Goal: Information Seeking & Learning: Learn about a topic

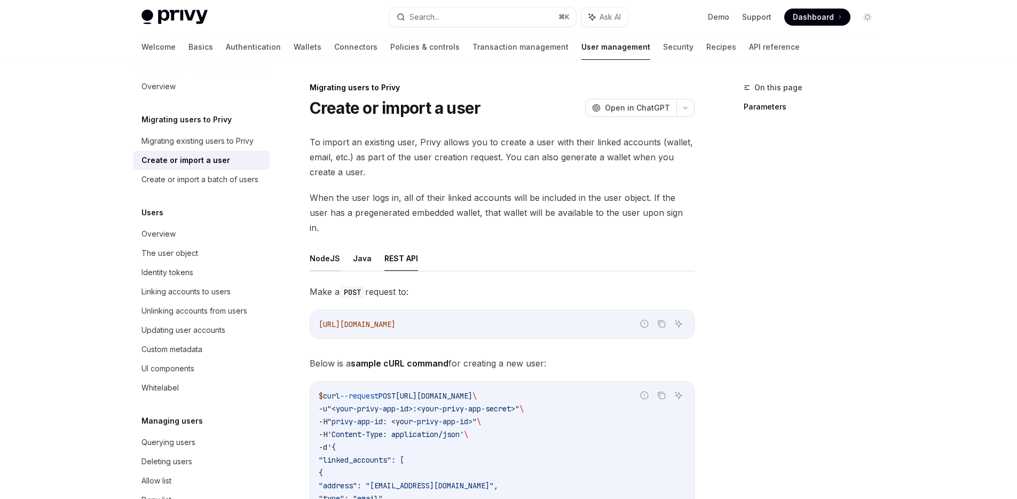
click at [329, 246] on button "NodeJS" at bounding box center [325, 258] width 30 height 25
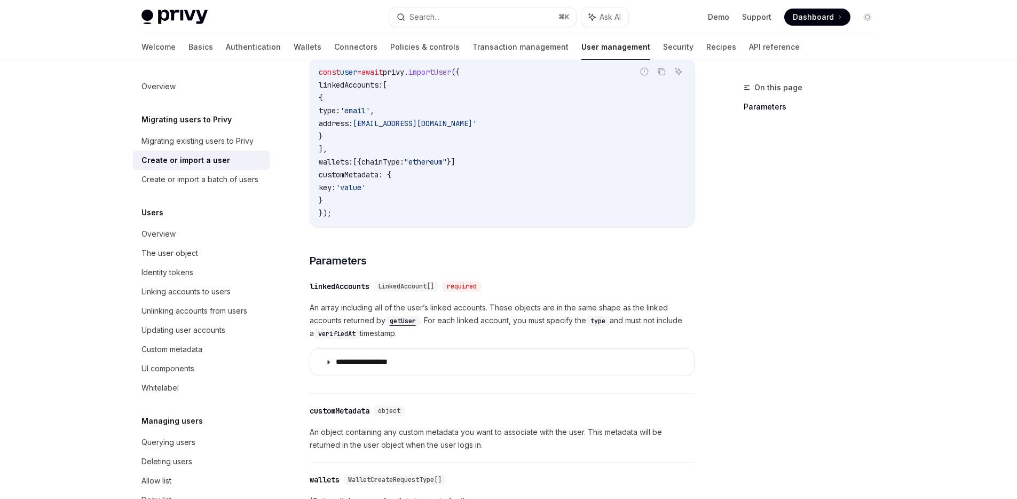
scroll to position [5, 0]
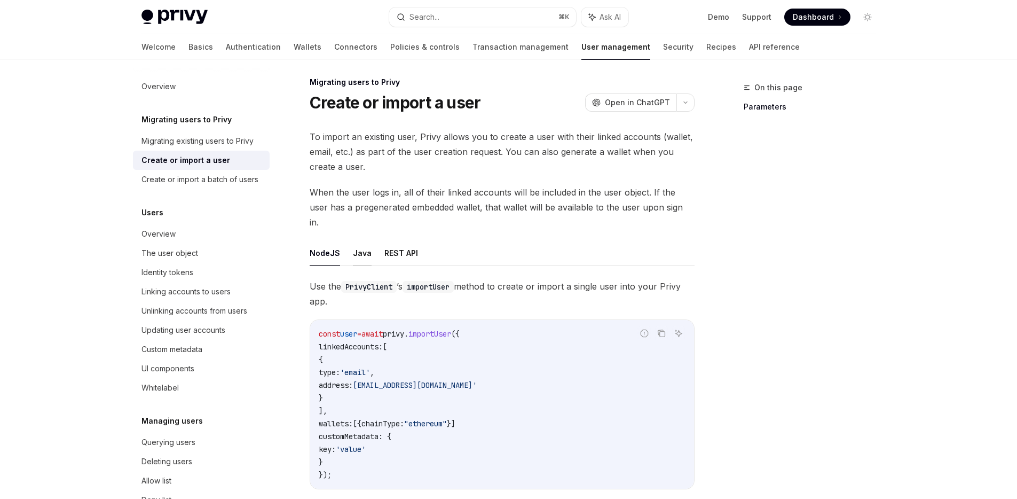
click at [361, 240] on button "Java" at bounding box center [362, 252] width 19 height 25
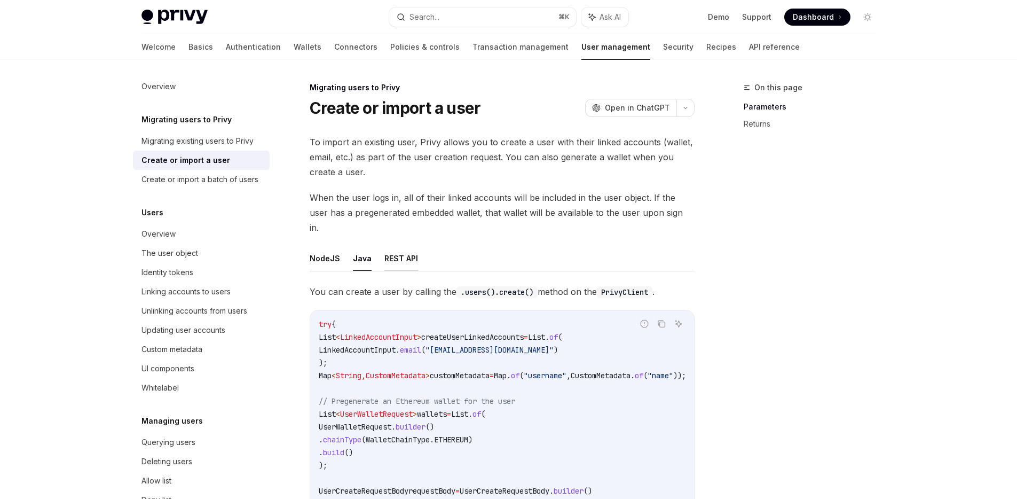
click at [403, 246] on button "REST API" at bounding box center [401, 258] width 34 height 25
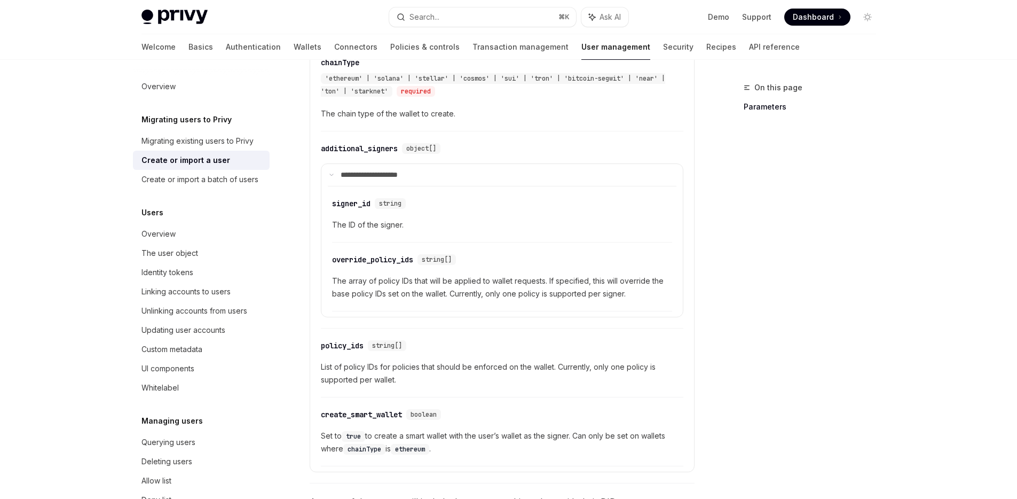
scroll to position [775, 0]
drag, startPoint x: 445, startPoint y: 212, endPoint x: 320, endPoint y: 134, distance: 147.5
click at [321, 137] on div "**********" at bounding box center [502, 233] width 362 height 192
copy div "**********"
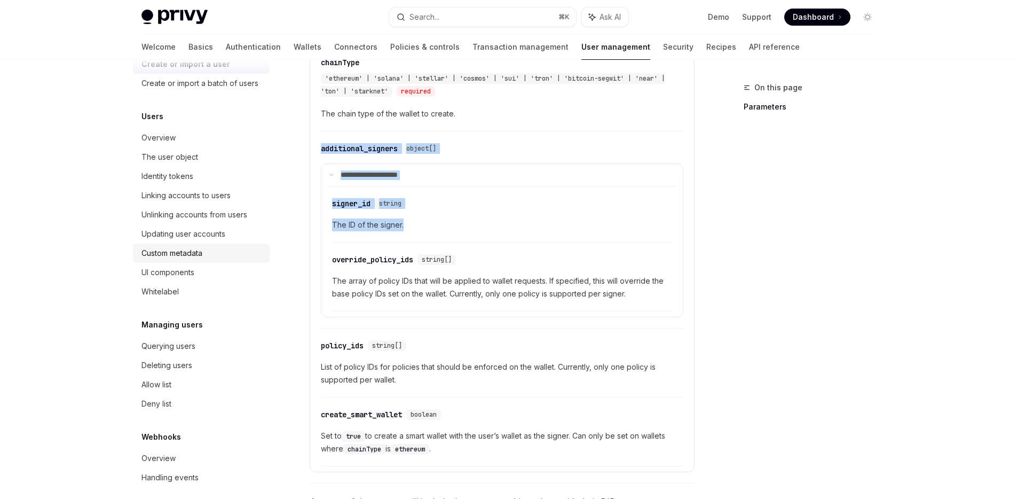
scroll to position [101, 0]
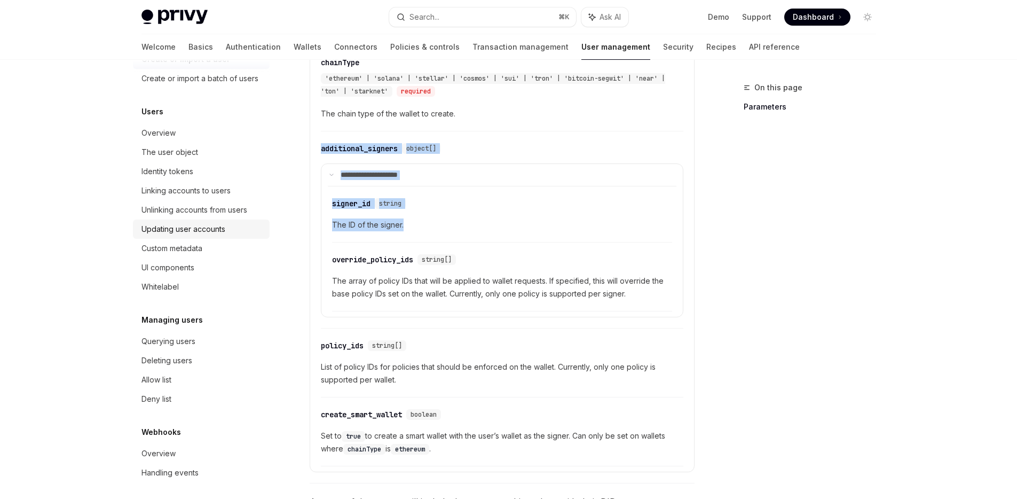
click at [211, 235] on div "Updating user accounts" at bounding box center [183, 229] width 84 height 13
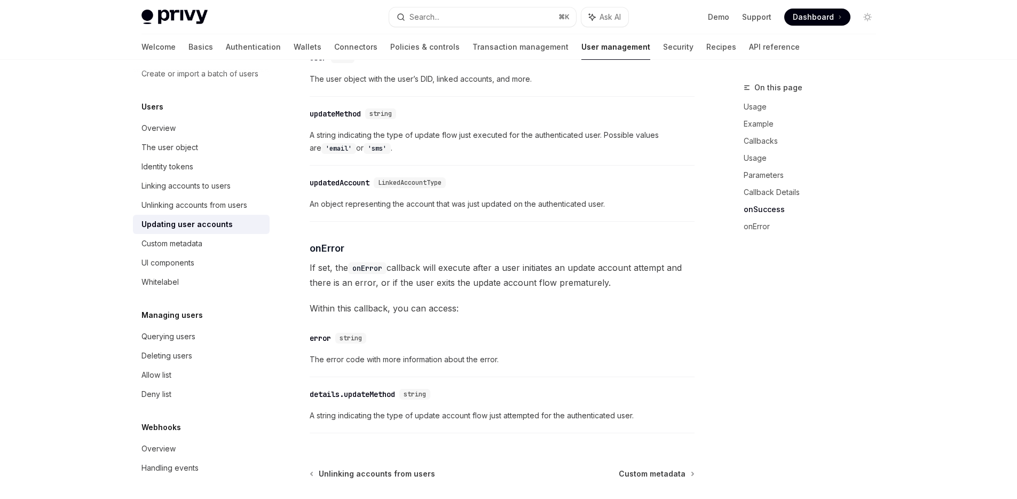
scroll to position [1496, 0]
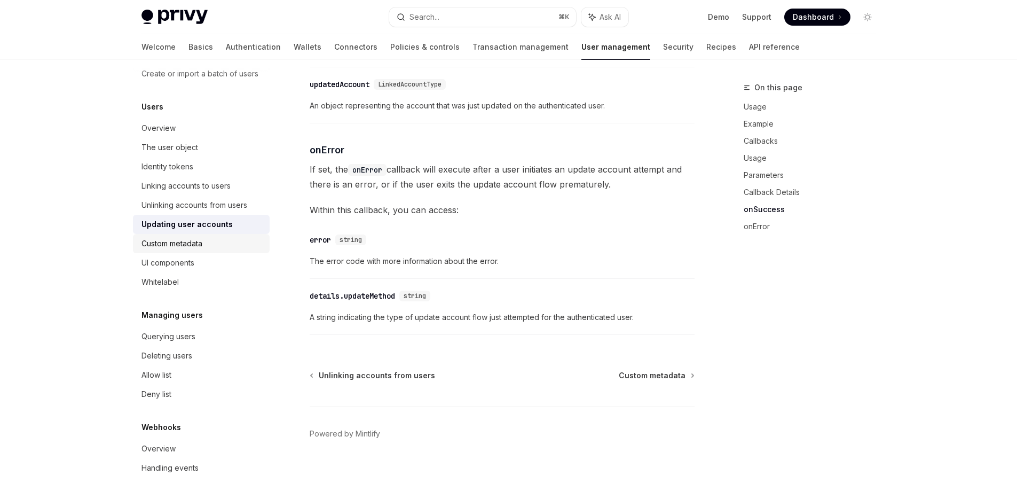
click at [200, 247] on div "Custom metadata" at bounding box center [171, 243] width 61 height 13
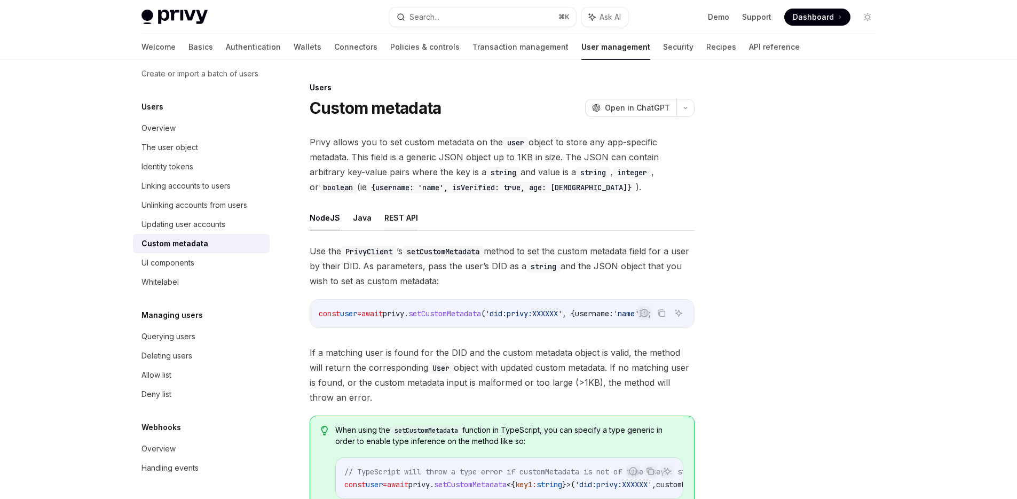
click at [403, 212] on button "REST API" at bounding box center [401, 217] width 34 height 25
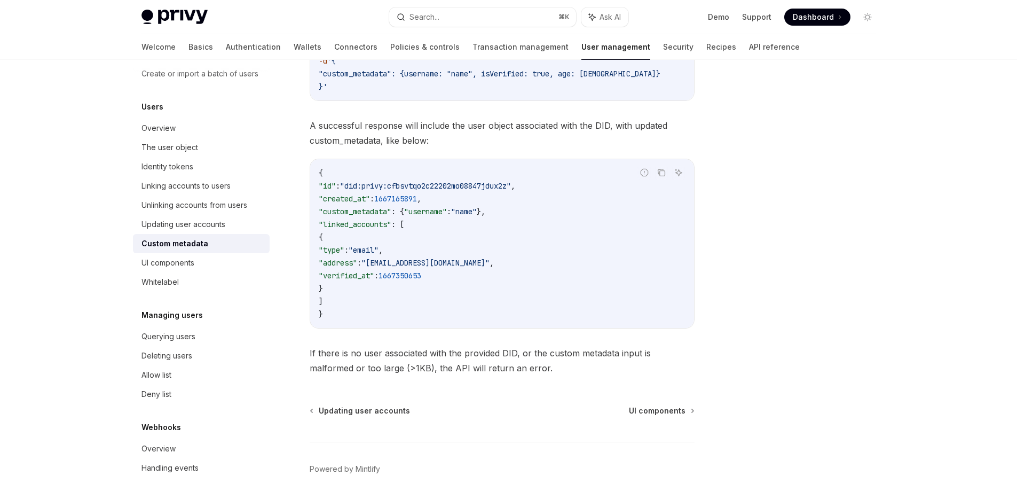
scroll to position [371, 0]
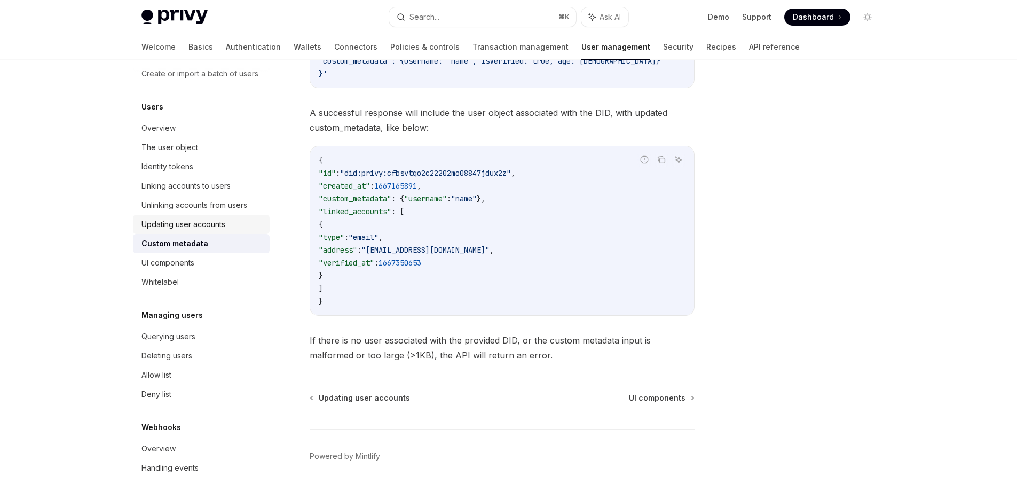
click at [223, 229] on div "Updating user accounts" at bounding box center [183, 224] width 84 height 13
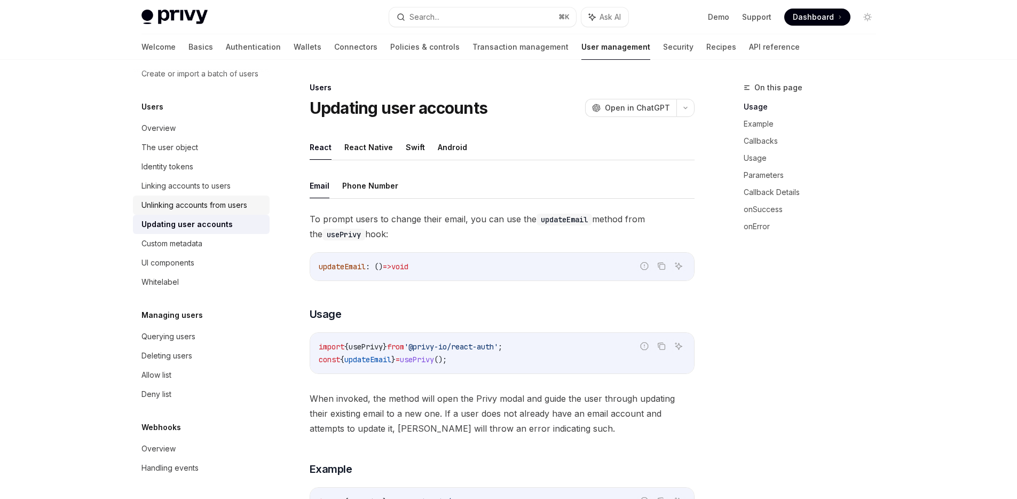
click at [223, 209] on div "Unlinking accounts from users" at bounding box center [194, 205] width 106 height 13
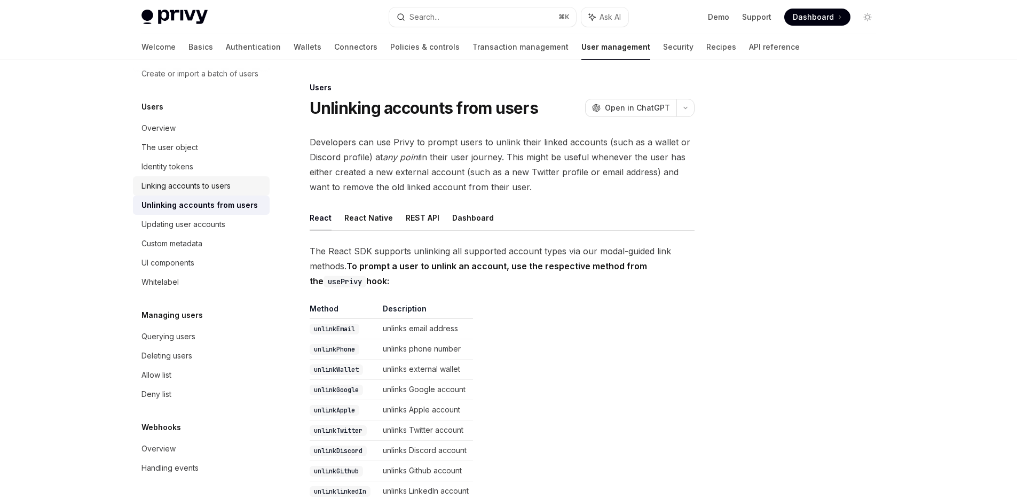
click at [220, 190] on div "Linking accounts to users" at bounding box center [185, 185] width 89 height 13
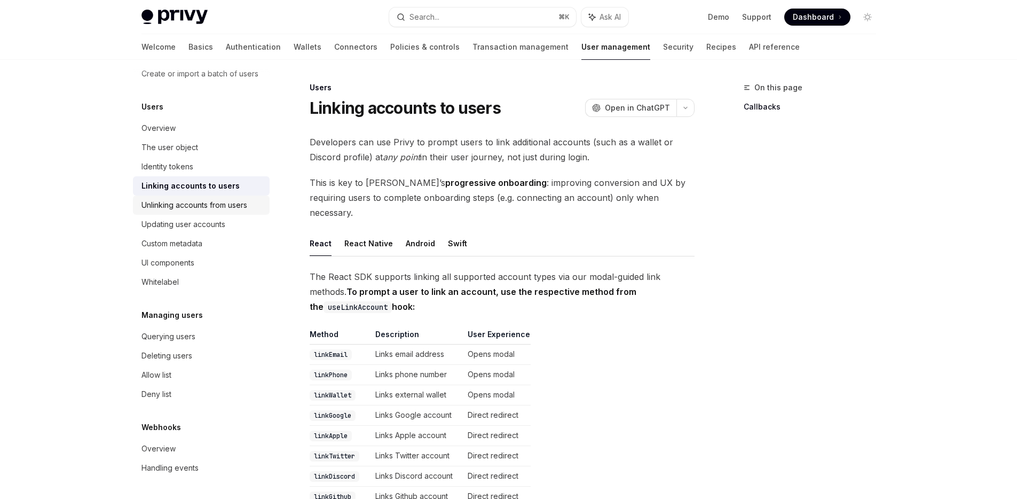
click at [195, 199] on div "Unlinking accounts from users" at bounding box center [194, 205] width 106 height 13
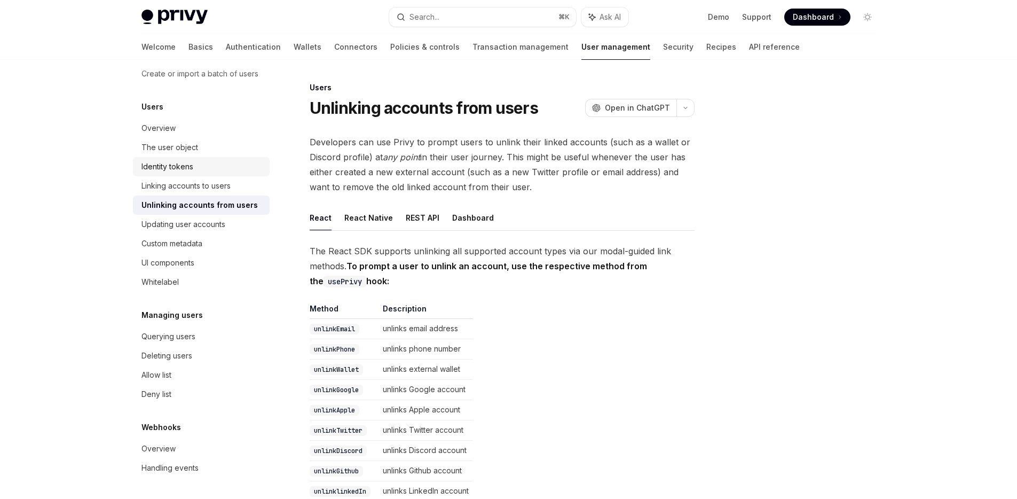
click at [179, 164] on div "Identity tokens" at bounding box center [167, 166] width 52 height 13
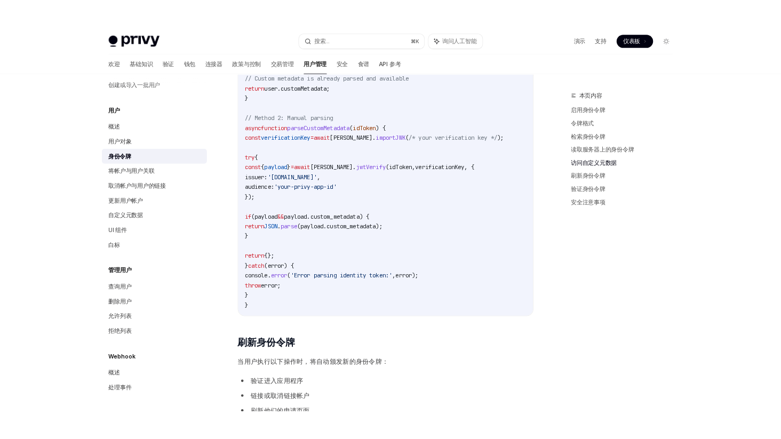
scroll to position [2017, 0]
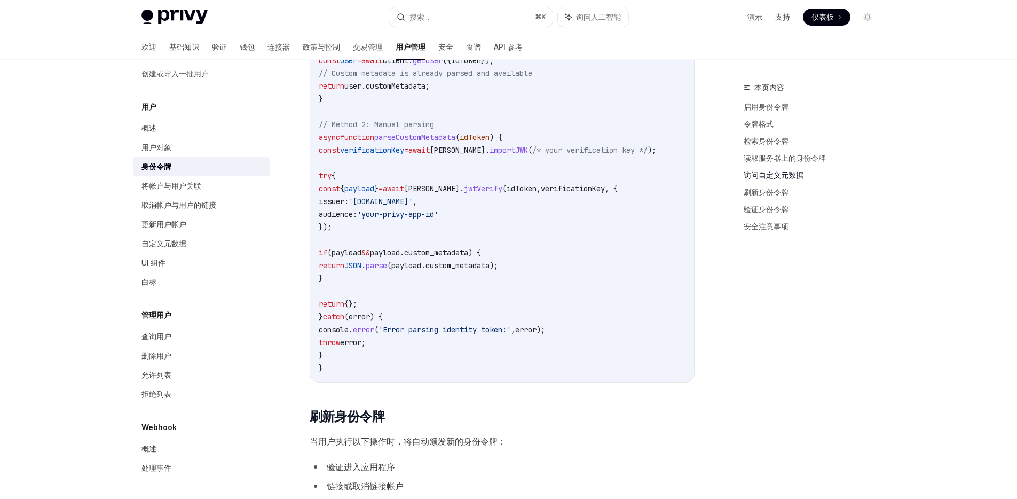
type textarea "*"
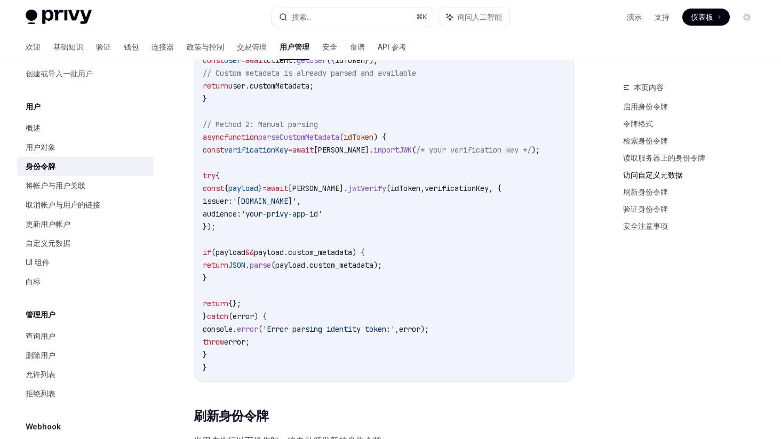
scroll to position [119, 0]
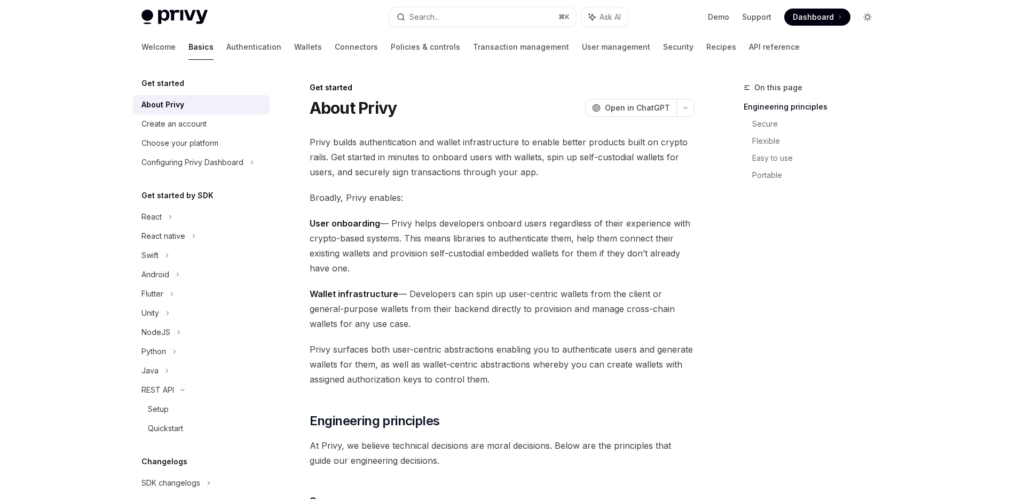
type textarea "*"
